Goal: Check status

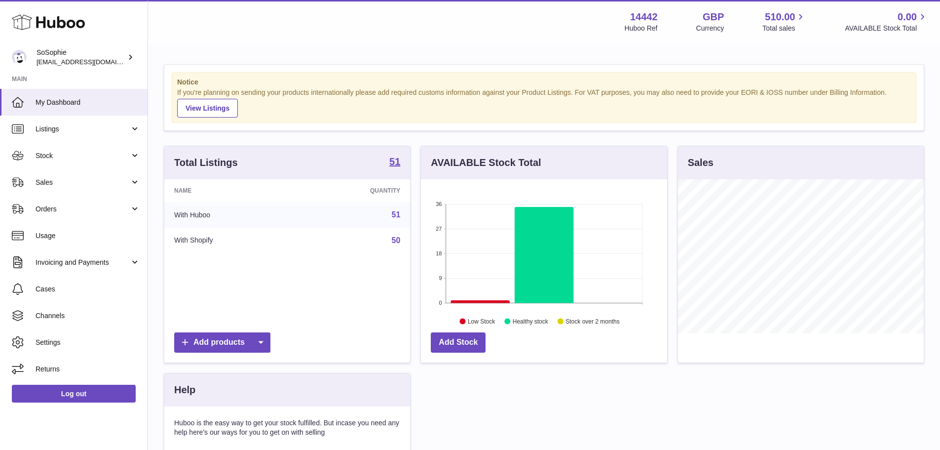
scroll to position [154, 246]
click at [76, 240] on span "Usage" at bounding box center [88, 235] width 105 height 9
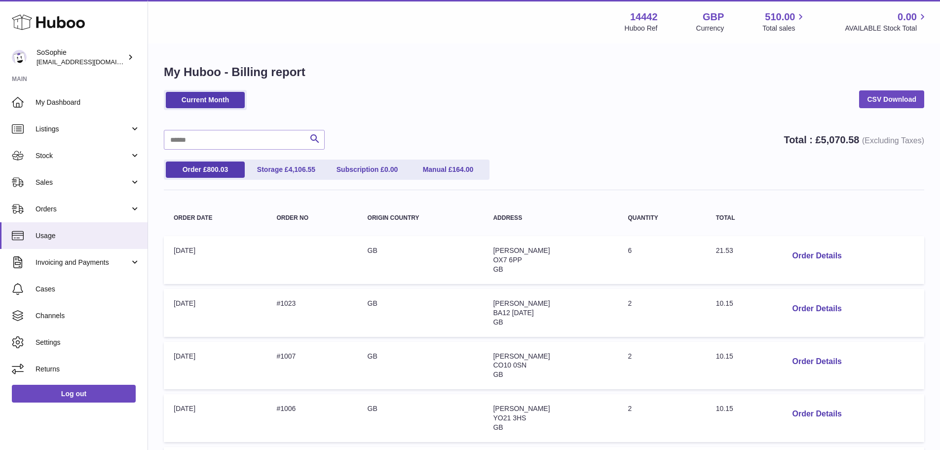
click at [290, 179] on ul "Order £ 800.03 Storage £ 4,106.55 Subscription £ 0.00 Manual £ 164.00" at bounding box center [327, 169] width 326 height 20
click at [192, 165] on link "Order £ 800.03" at bounding box center [205, 169] width 79 height 16
click at [295, 172] on span "4,106.55" at bounding box center [302, 169] width 27 height 8
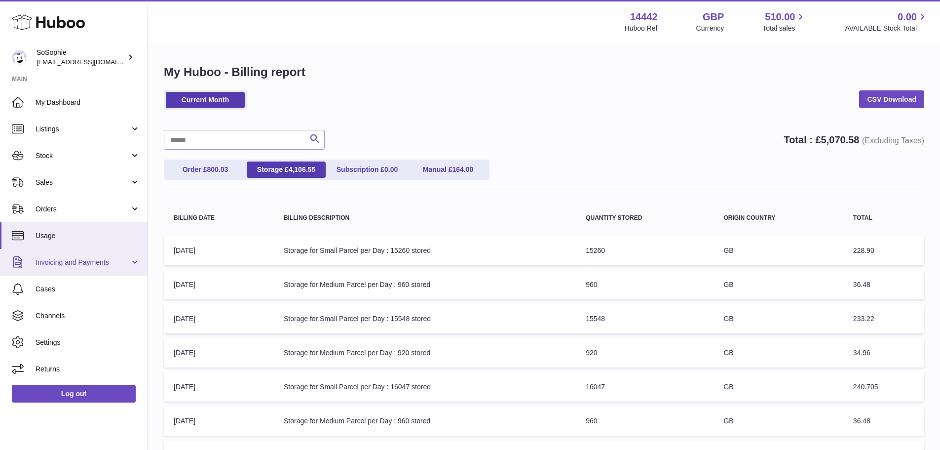
click at [71, 263] on span "Invoicing and Payments" at bounding box center [83, 262] width 94 height 9
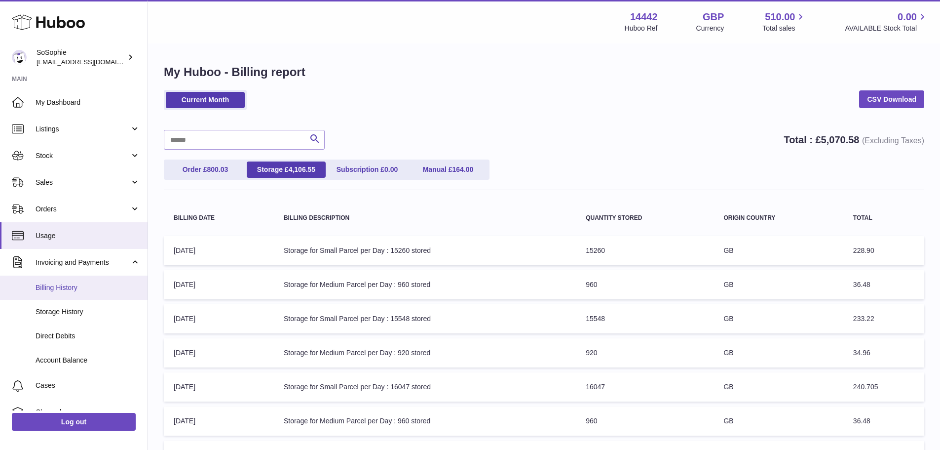
click at [81, 282] on link "Billing History" at bounding box center [74, 287] width 148 height 24
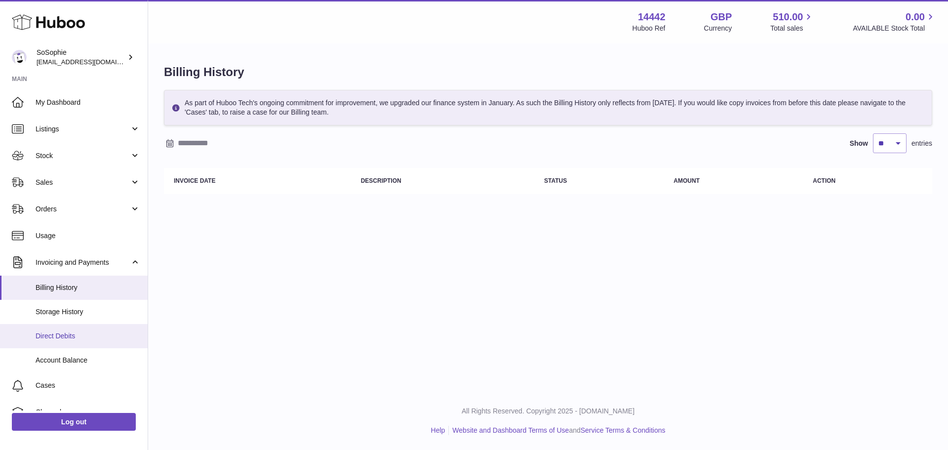
click at [83, 341] on link "Direct Debits" at bounding box center [74, 336] width 148 height 24
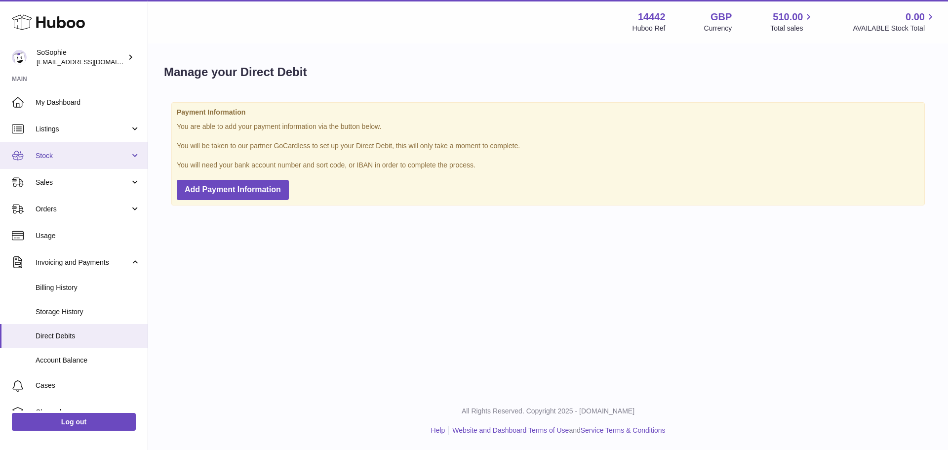
click at [71, 162] on link "Stock" at bounding box center [74, 155] width 148 height 27
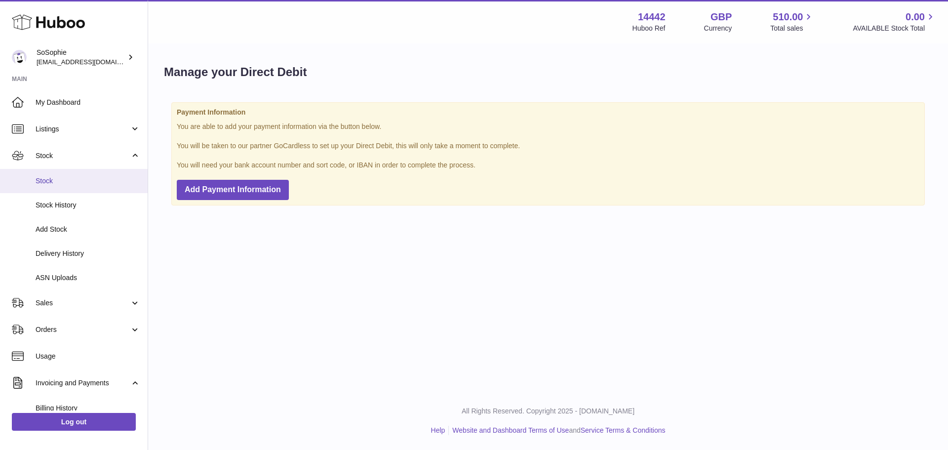
click at [76, 183] on span "Stock" at bounding box center [88, 180] width 105 height 9
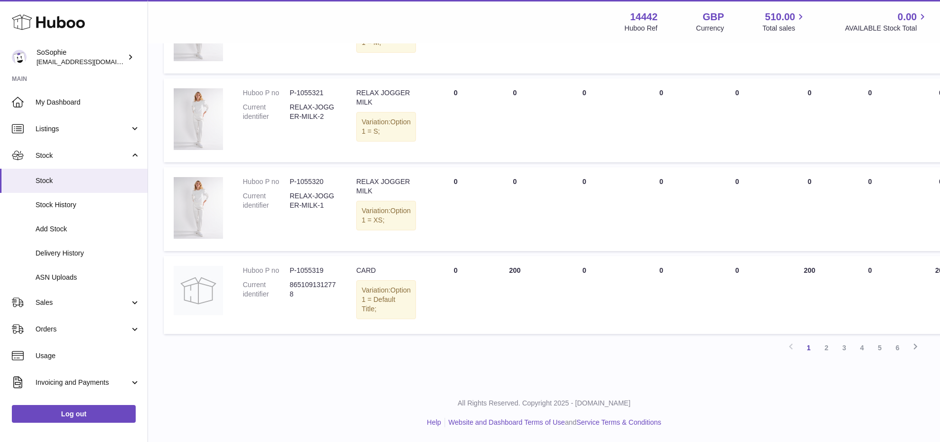
scroll to position [790, 0]
click at [834, 352] on link "2" at bounding box center [827, 348] width 18 height 18
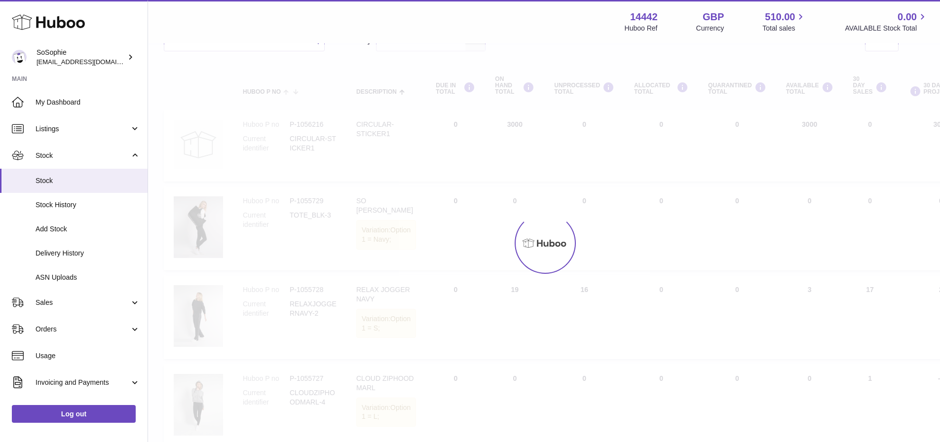
scroll to position [44, 0]
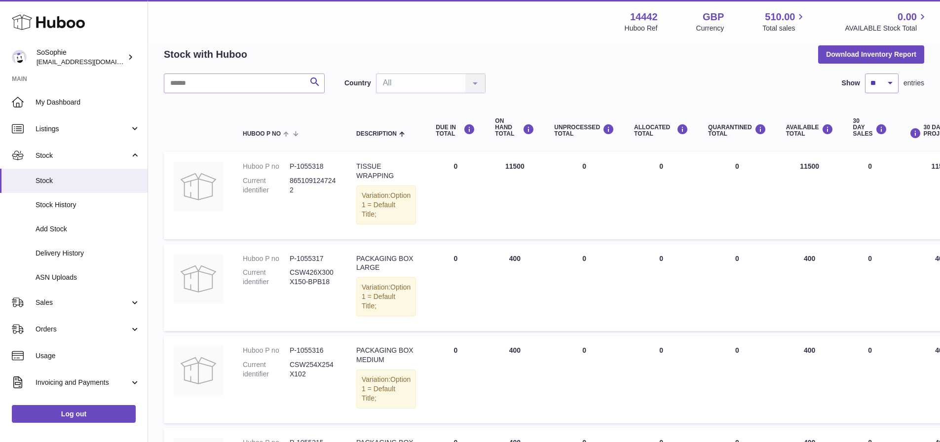
drag, startPoint x: 501, startPoint y: 168, endPoint x: 528, endPoint y: 168, distance: 26.7
click at [528, 168] on td "ON HAND Total 11500" at bounding box center [514, 195] width 59 height 87
drag, startPoint x: 485, startPoint y: 167, endPoint x: 524, endPoint y: 170, distance: 39.6
click at [524, 170] on td "ON HAND Total 11500" at bounding box center [514, 195] width 59 height 87
click at [520, 169] on td "ON HAND Total 11500" at bounding box center [514, 195] width 59 height 87
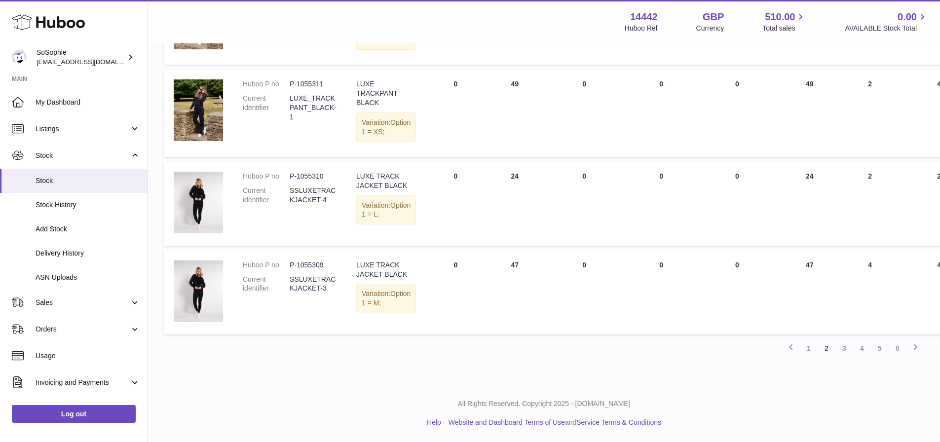
scroll to position [871, 0]
click at [843, 348] on link "3" at bounding box center [845, 349] width 18 height 18
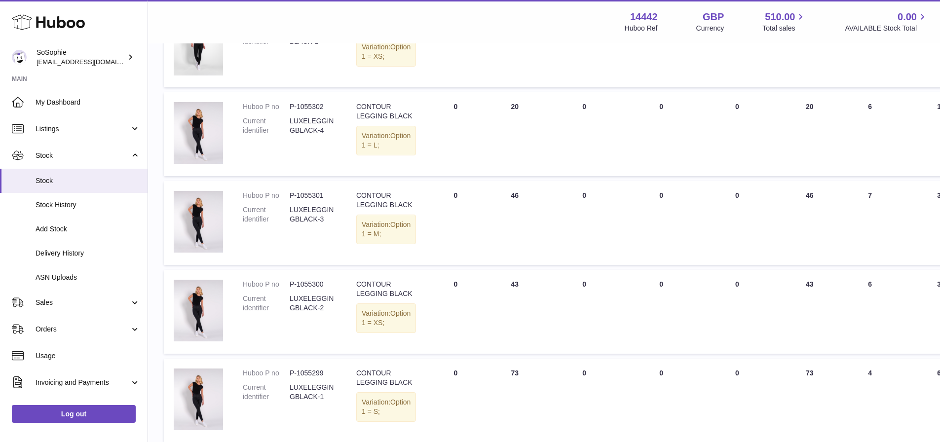
scroll to position [341, 0]
